Goal: Task Accomplishment & Management: Complete application form

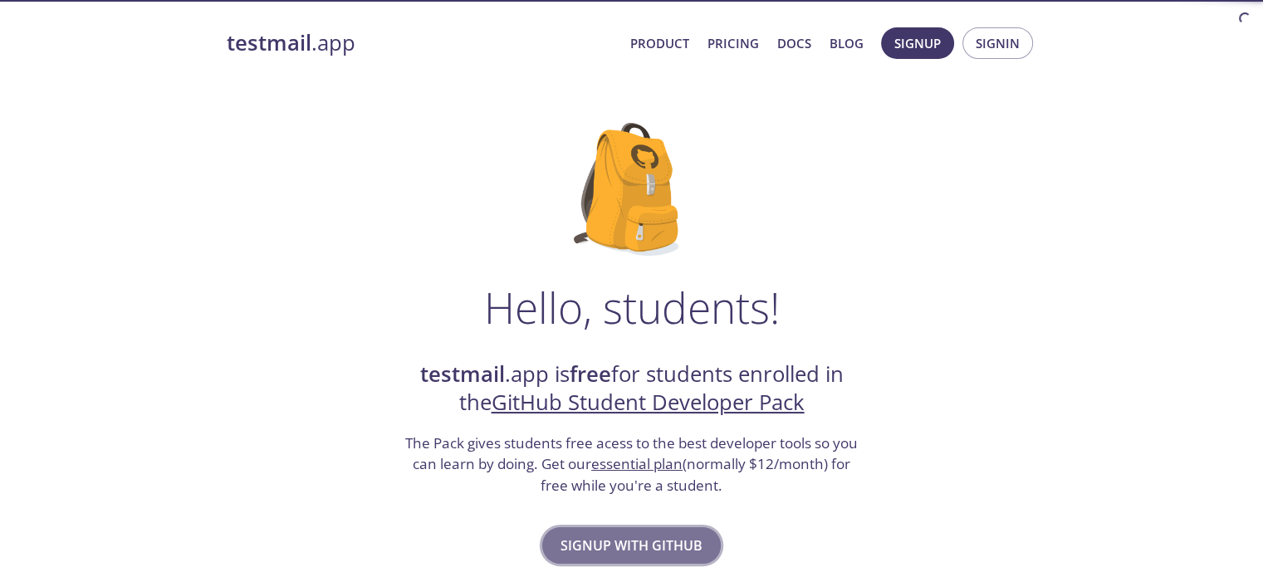
drag, startPoint x: 0, startPoint y: 0, endPoint x: 616, endPoint y: 547, distance: 824.1
click at [616, 547] on span "Signup with GitHub" at bounding box center [632, 545] width 142 height 23
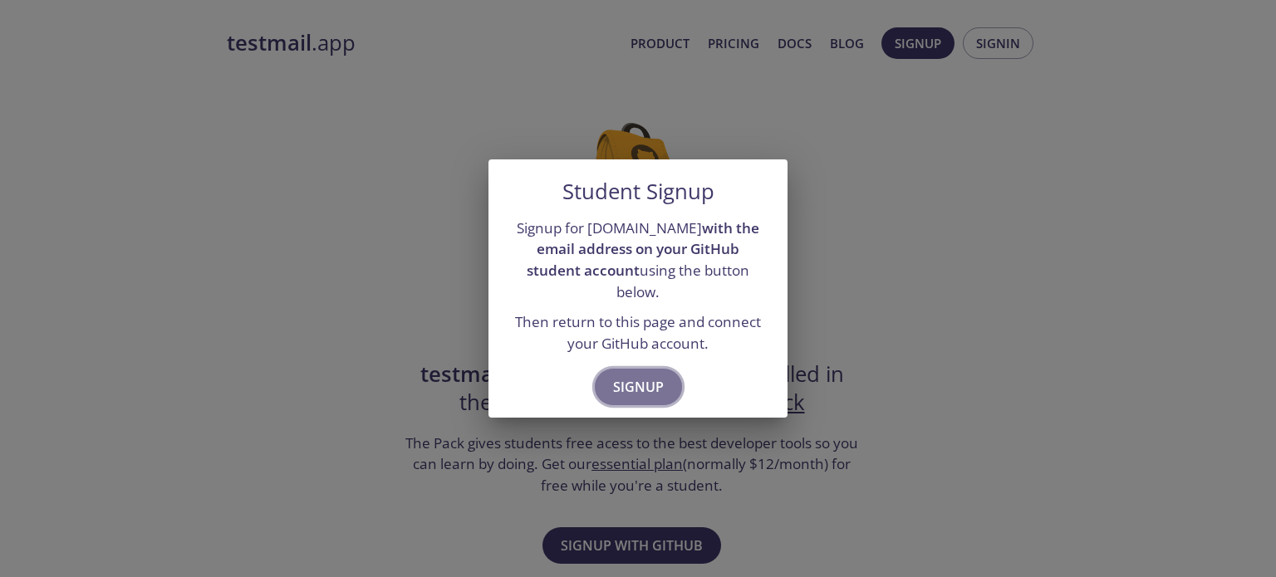
click at [633, 384] on span "Signup" at bounding box center [638, 386] width 51 height 23
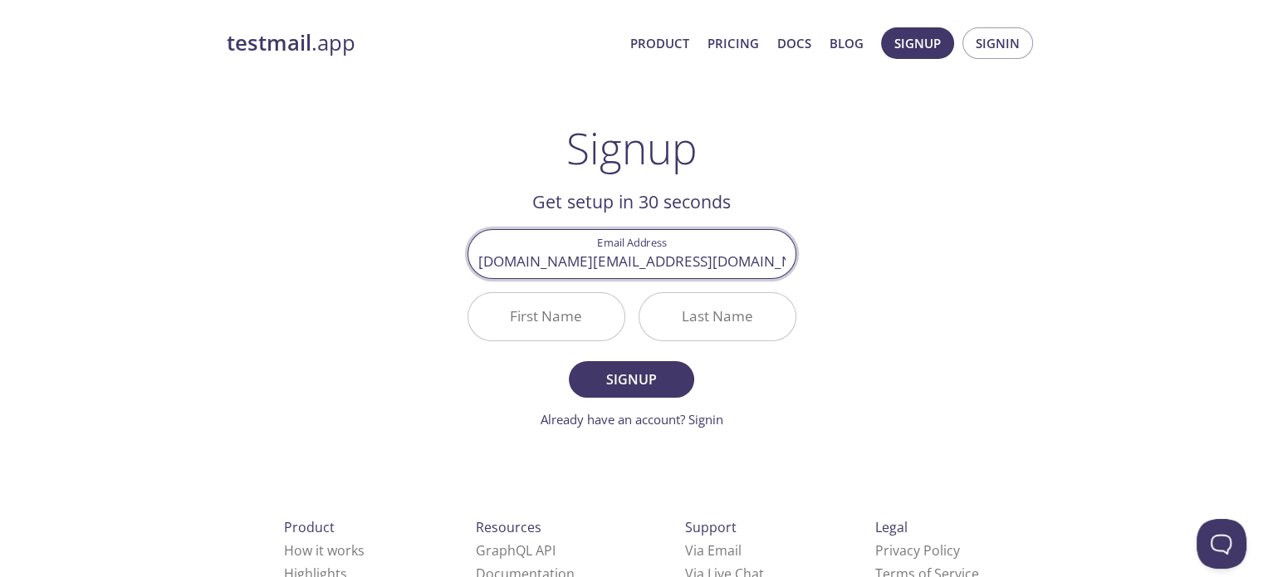
type input "[DOMAIN_NAME][EMAIL_ADDRESS][DOMAIN_NAME]"
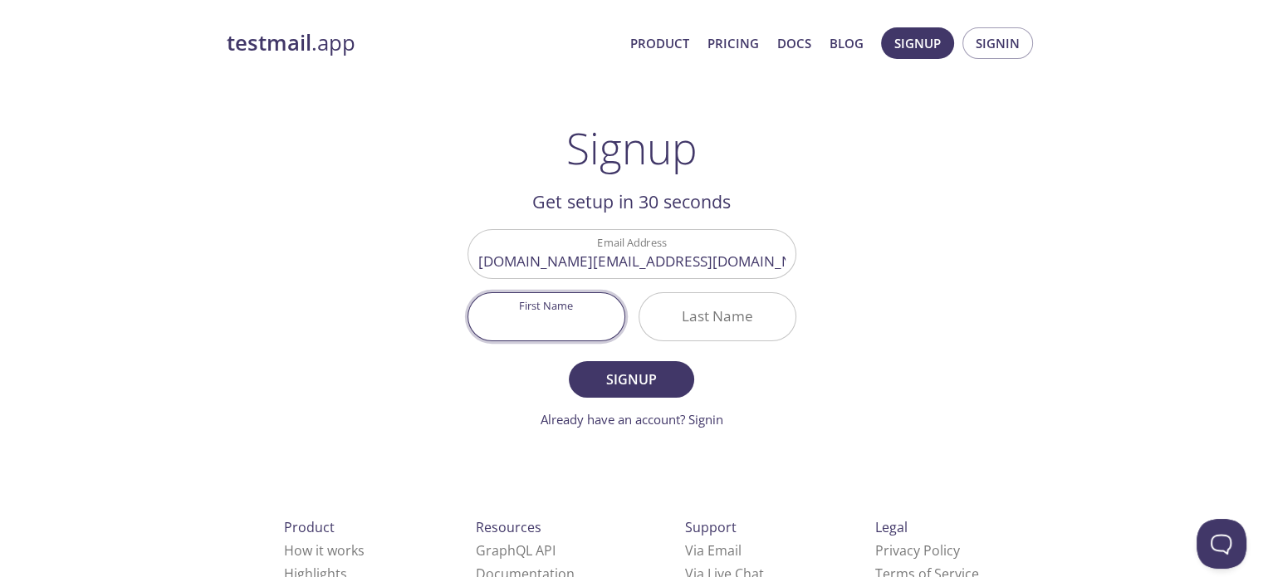
click at [526, 321] on input "First Name" at bounding box center [546, 316] width 156 height 47
type input "Mandhata"
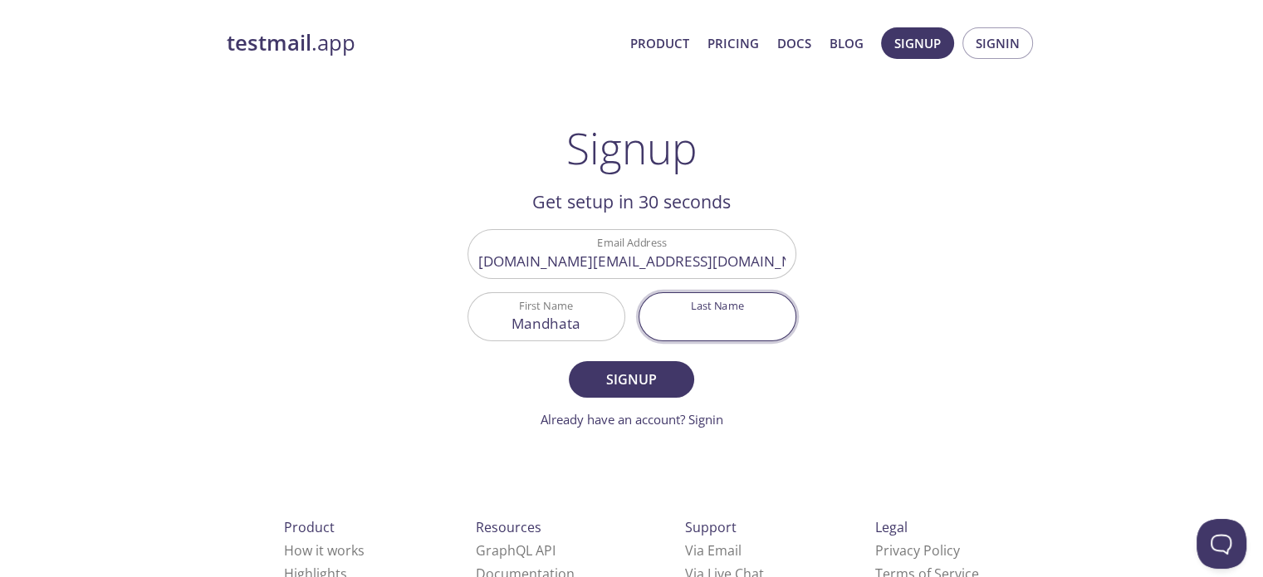
click at [646, 331] on input "Last Name" at bounding box center [717, 316] width 156 height 47
type input "Pathak"
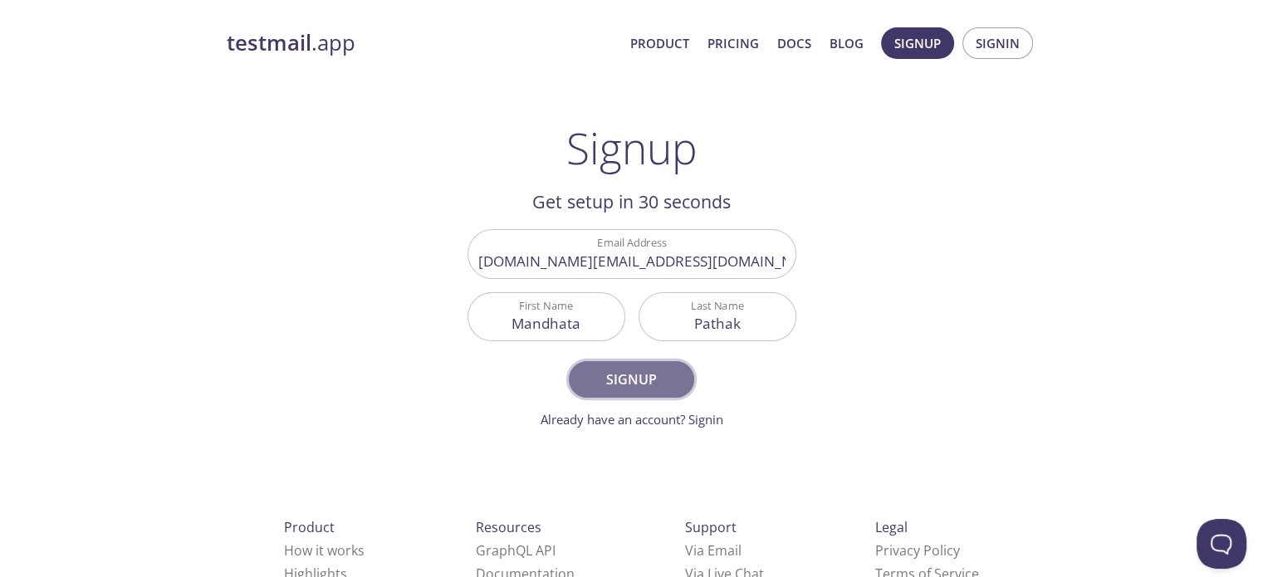
click at [635, 365] on button "Signup" at bounding box center [631, 379] width 125 height 37
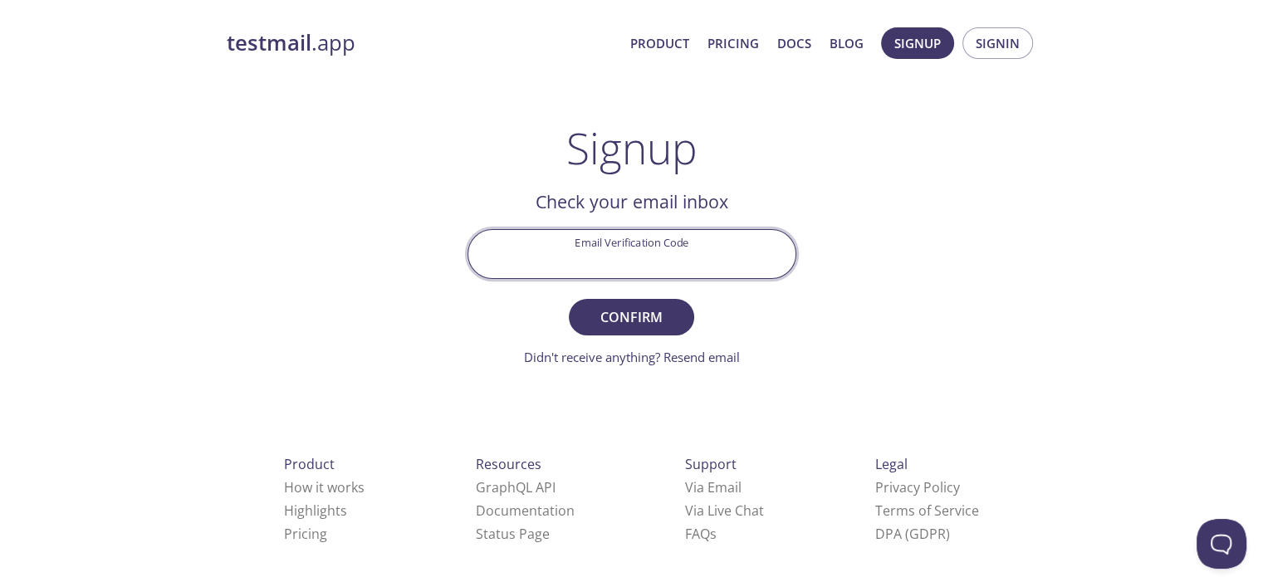
click at [607, 254] on input "Email Verification Code" at bounding box center [631, 253] width 327 height 47
type input "MY7M7W7"
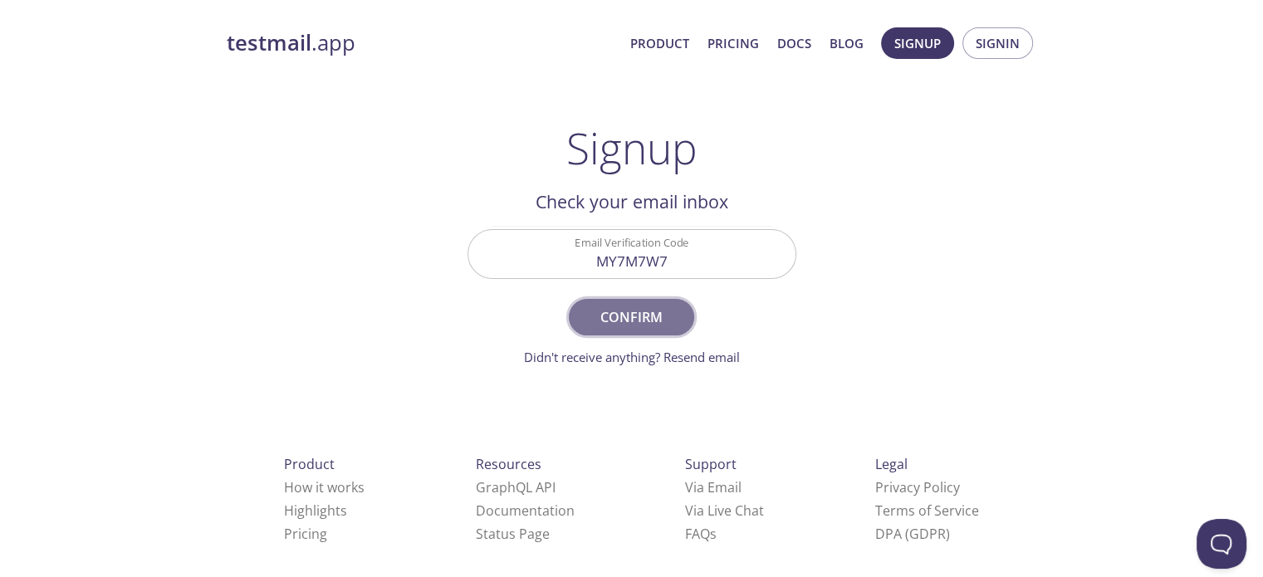
click at [649, 312] on span "Confirm" at bounding box center [631, 317] width 88 height 23
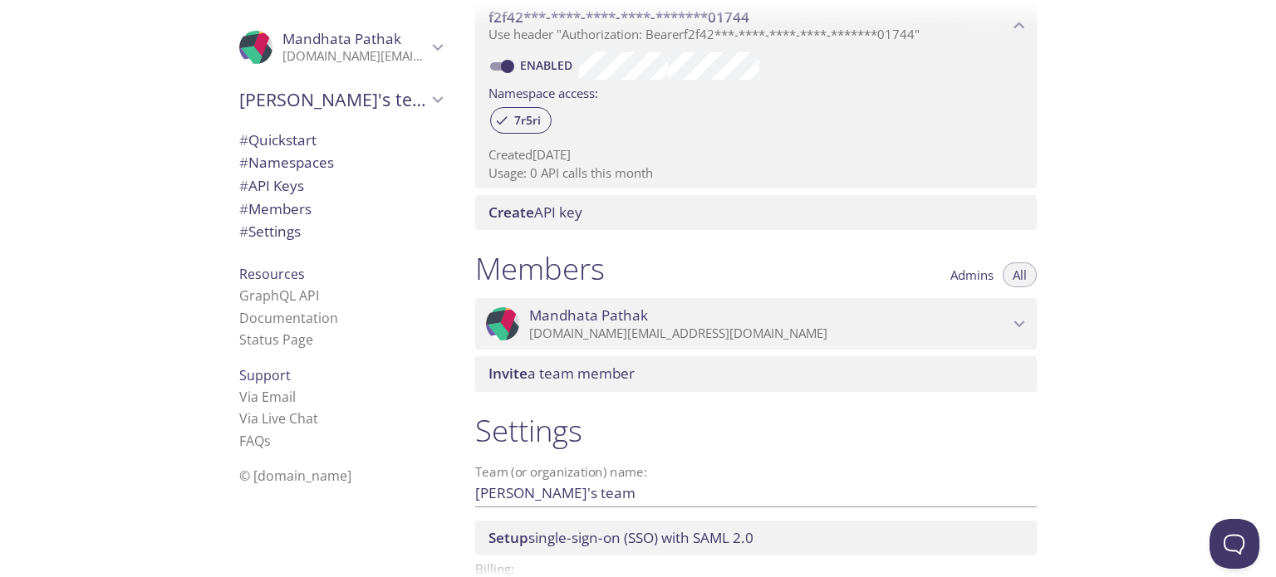
scroll to position [604, 0]
